Goal: Check status

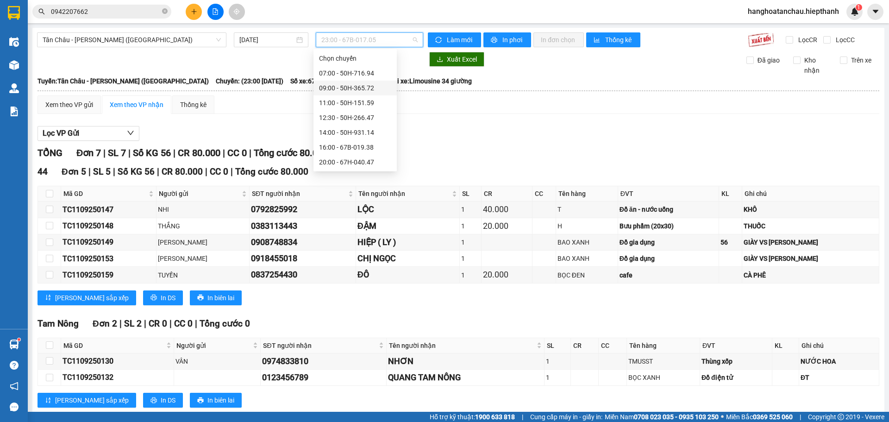
click at [343, 92] on div "09:00 - 50H-365.72" at bounding box center [355, 88] width 72 height 10
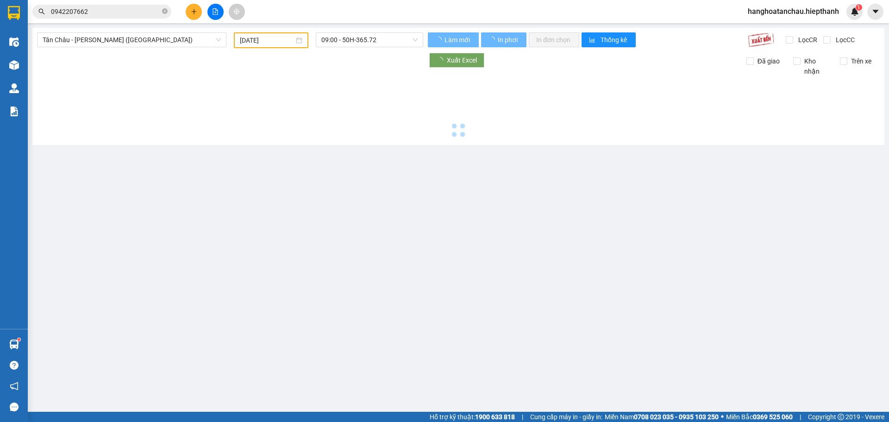
click at [381, 140] on div at bounding box center [458, 108] width 842 height 64
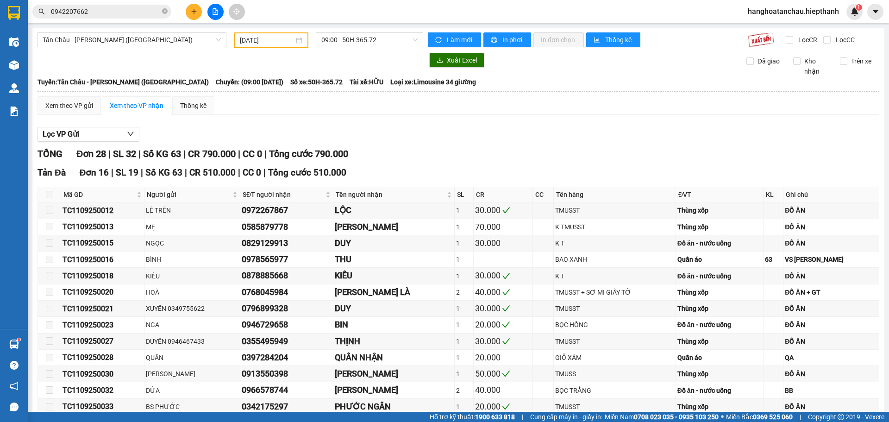
click at [259, 34] on div "[DATE]" at bounding box center [271, 40] width 75 height 16
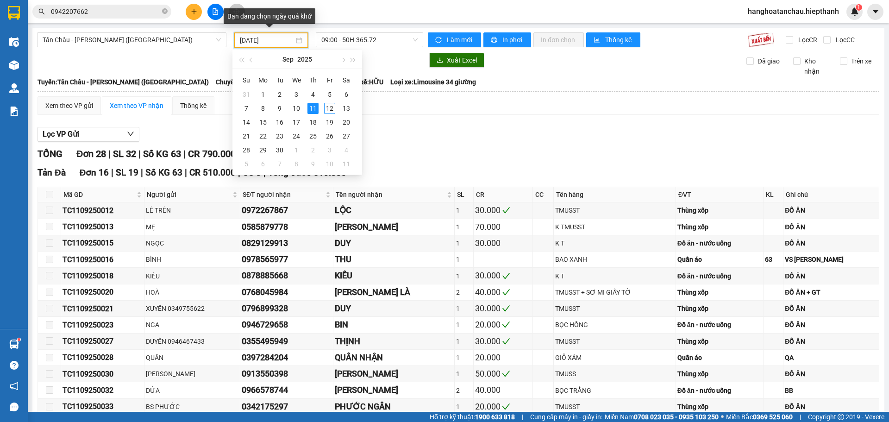
click at [270, 33] on div "[DATE]" at bounding box center [271, 40] width 75 height 16
click at [329, 105] on div "12" at bounding box center [329, 108] width 11 height 11
type input "[DATE]"
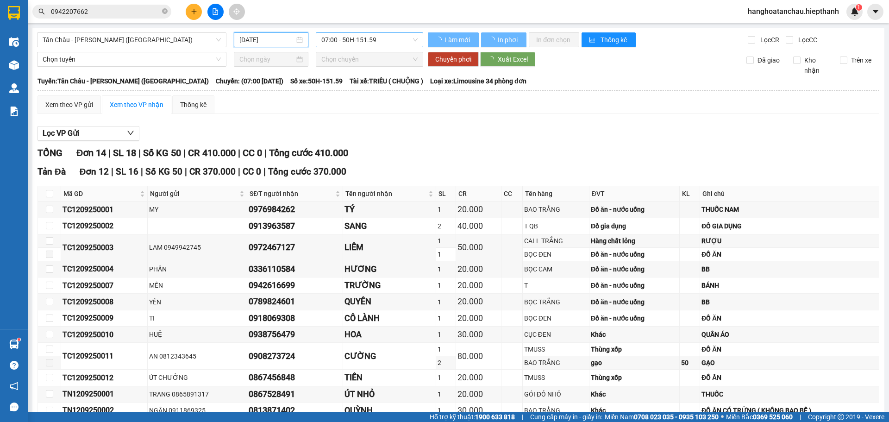
click at [347, 45] on span "07:00 - 50H-151.59" at bounding box center [369, 40] width 96 height 14
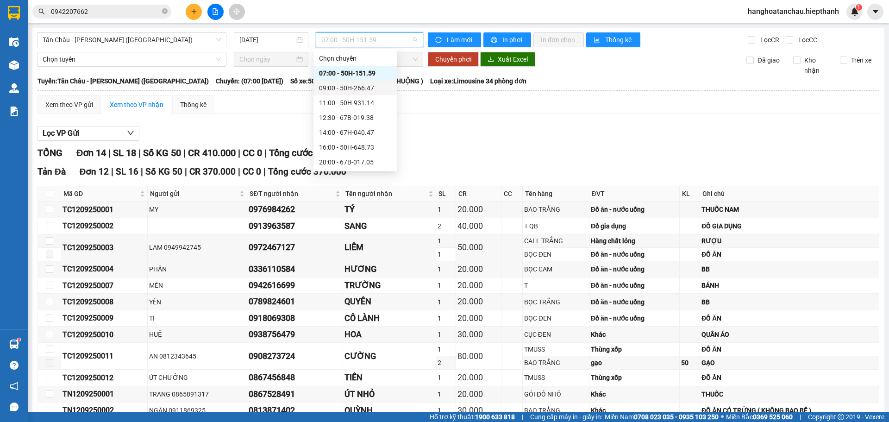
click at [347, 90] on div "09:00 - 50H-266.47" at bounding box center [355, 88] width 72 height 10
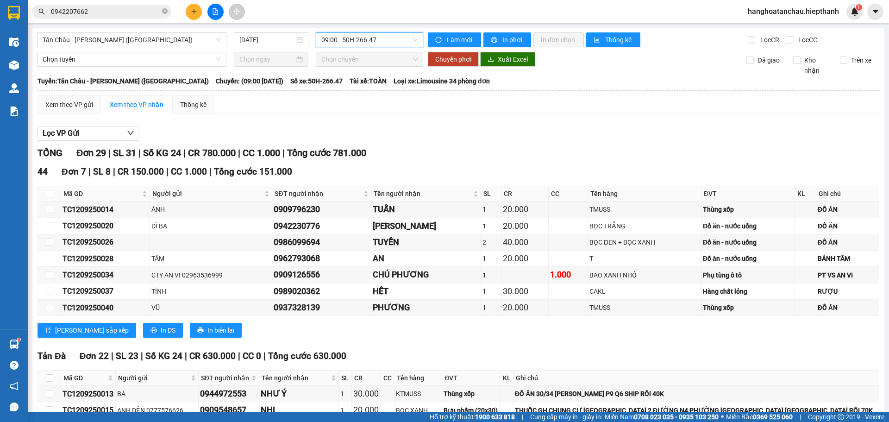
click at [433, 134] on div "Lọc VP Gửi" at bounding box center [458, 133] width 842 height 15
click at [375, 127] on div "Lọc VP Gửi" at bounding box center [458, 133] width 842 height 15
click at [271, 32] on div "[GEOGRAPHIC_DATA] - [GEOGRAPHIC_DATA] ([GEOGRAPHIC_DATA]) [DATE] 09:00 - 50H-26…" at bounding box center [458, 408] width 852 height 760
click at [409, 111] on div "Xem theo VP gửi Xem theo VP nhận Thống kê" at bounding box center [458, 104] width 842 height 19
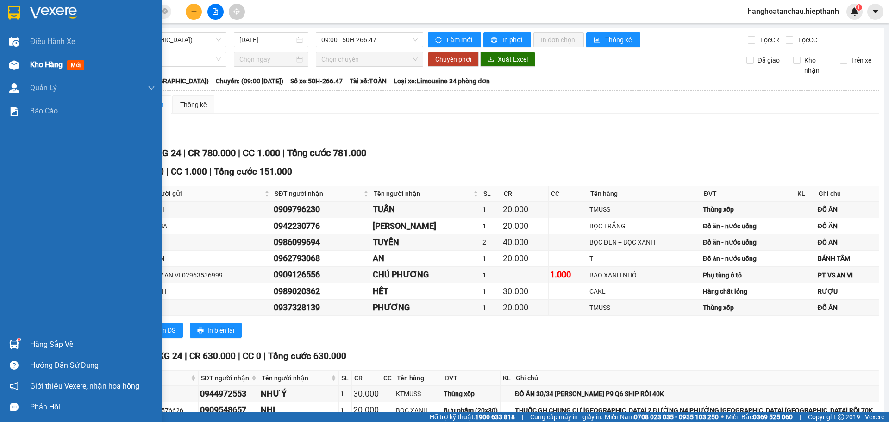
click at [22, 67] on div at bounding box center [14, 65] width 16 height 16
